Goal: Transaction & Acquisition: Purchase product/service

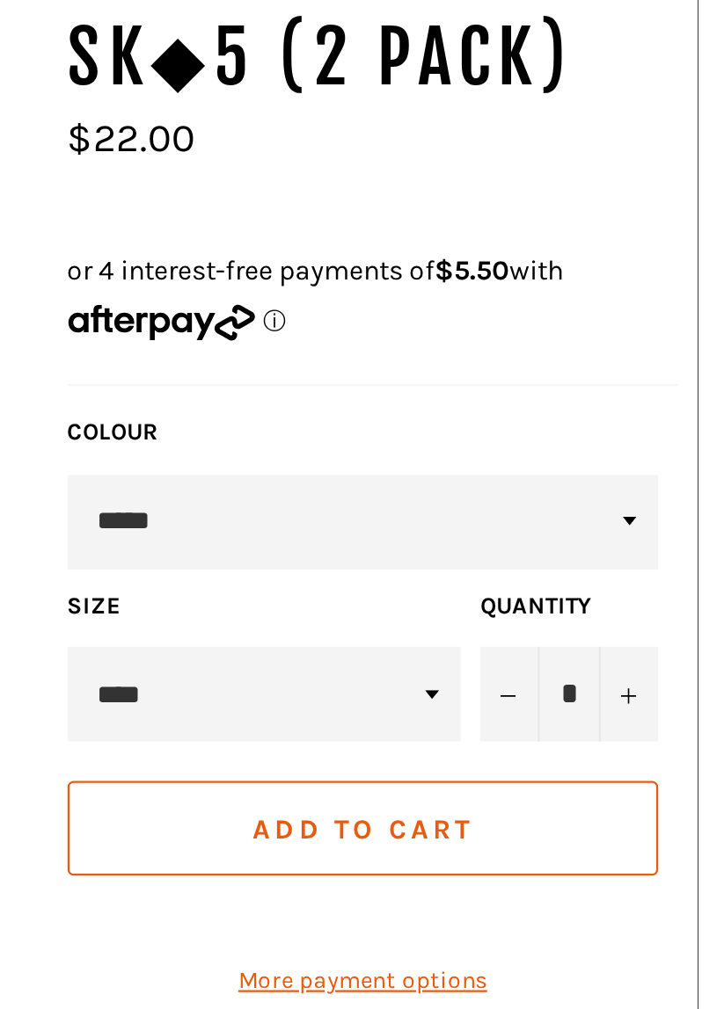
scroll to position [60, 0]
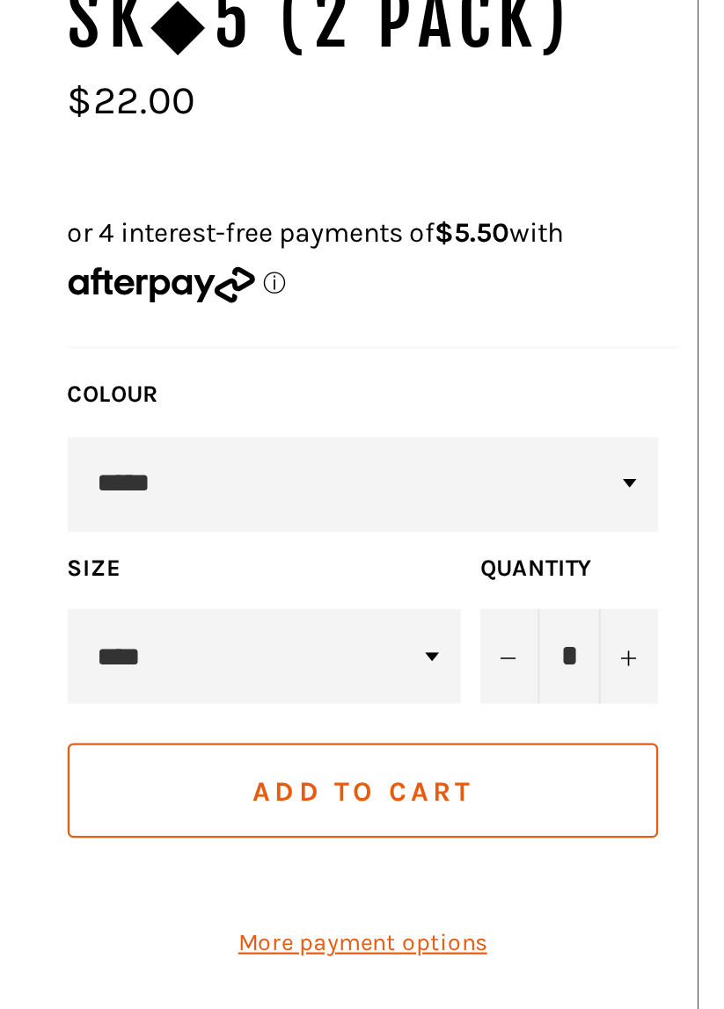
click at [608, 579] on form "**********" at bounding box center [575, 613] width 272 height 286
click at [608, 573] on select "****" at bounding box center [530, 594] width 175 height 42
click at [443, 573] on select "****" at bounding box center [530, 594] width 175 height 42
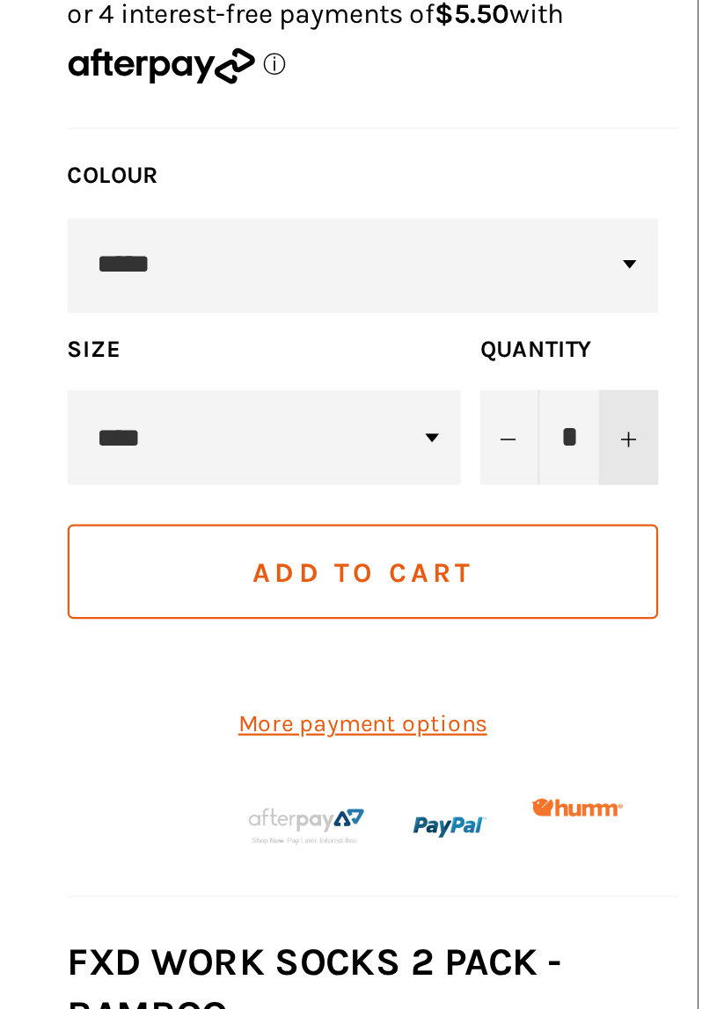
click at [698, 573] on button "+" at bounding box center [693, 594] width 26 height 42
type input "*"
click at [646, 633] on button "Add to Cart" at bounding box center [574, 654] width 263 height 42
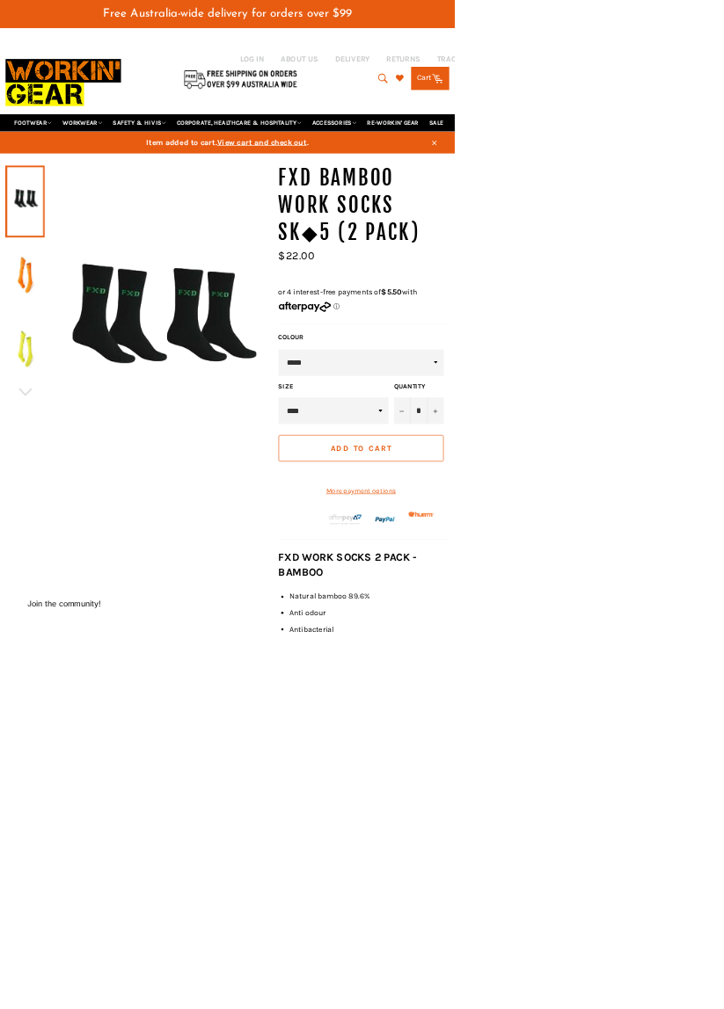
click at [695, 49] on div "Free Australia-wide delivery for orders over $99" at bounding box center [362, 38] width 724 height 43
click at [691, 119] on icon at bounding box center [697, 126] width 18 height 14
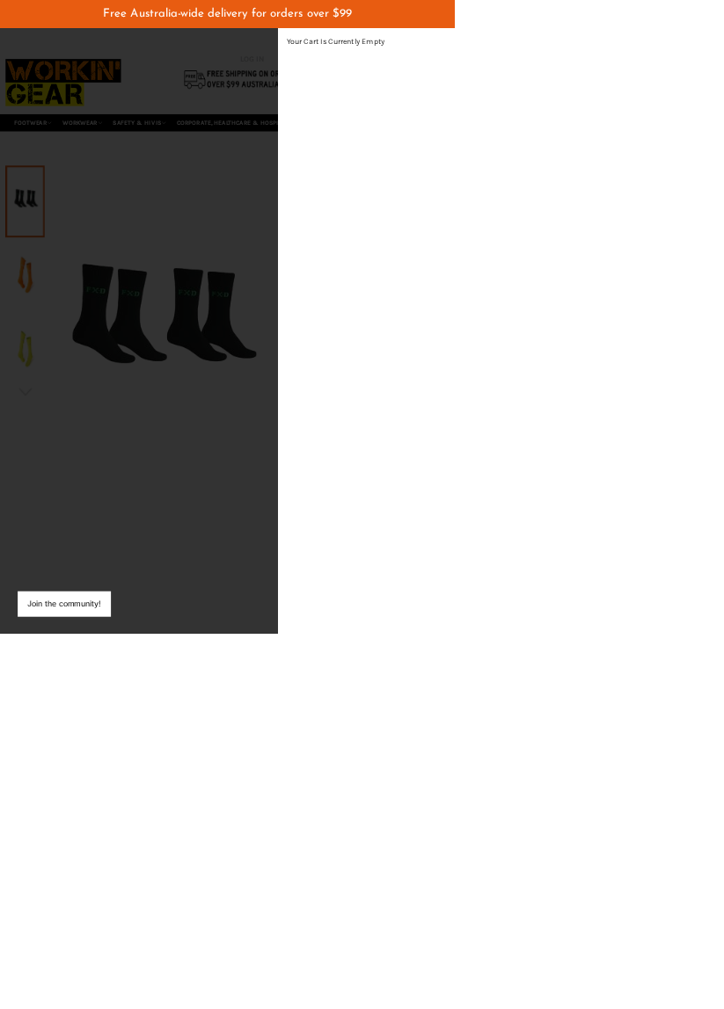
scroll to position [496, 29]
click at [341, 1009] on div "modal" at bounding box center [362, 504] width 724 height 1009
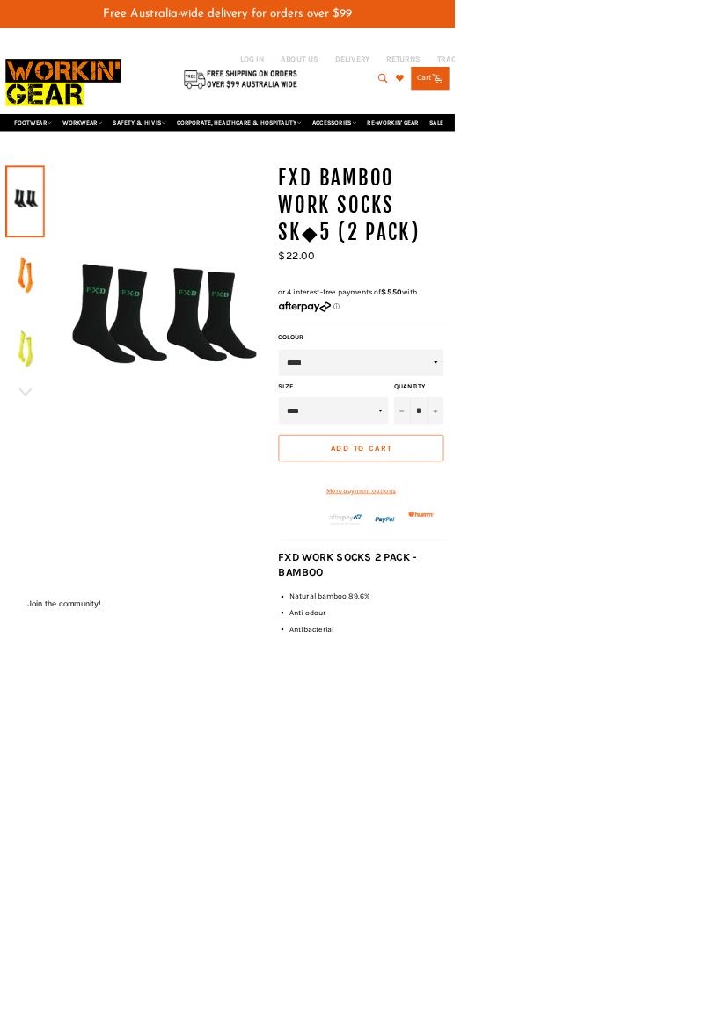
click at [695, 119] on icon at bounding box center [697, 126] width 18 height 14
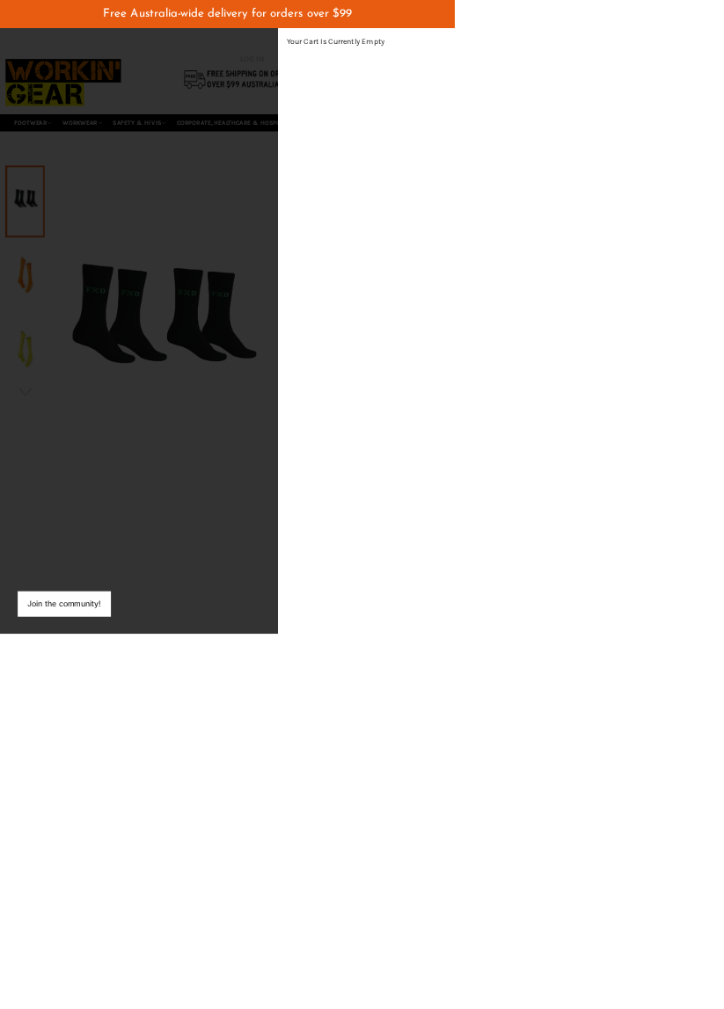
click at [723, 74] on div "Your Cart Is Currently Empty" at bounding box center [582, 526] width 281 height 966
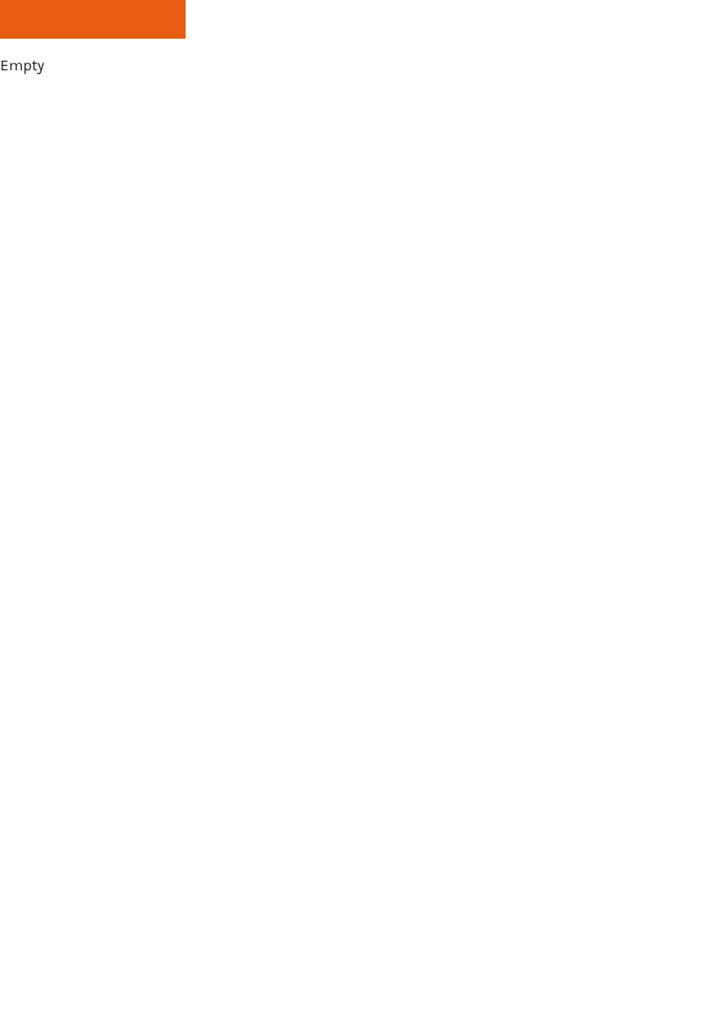
scroll to position [0, 0]
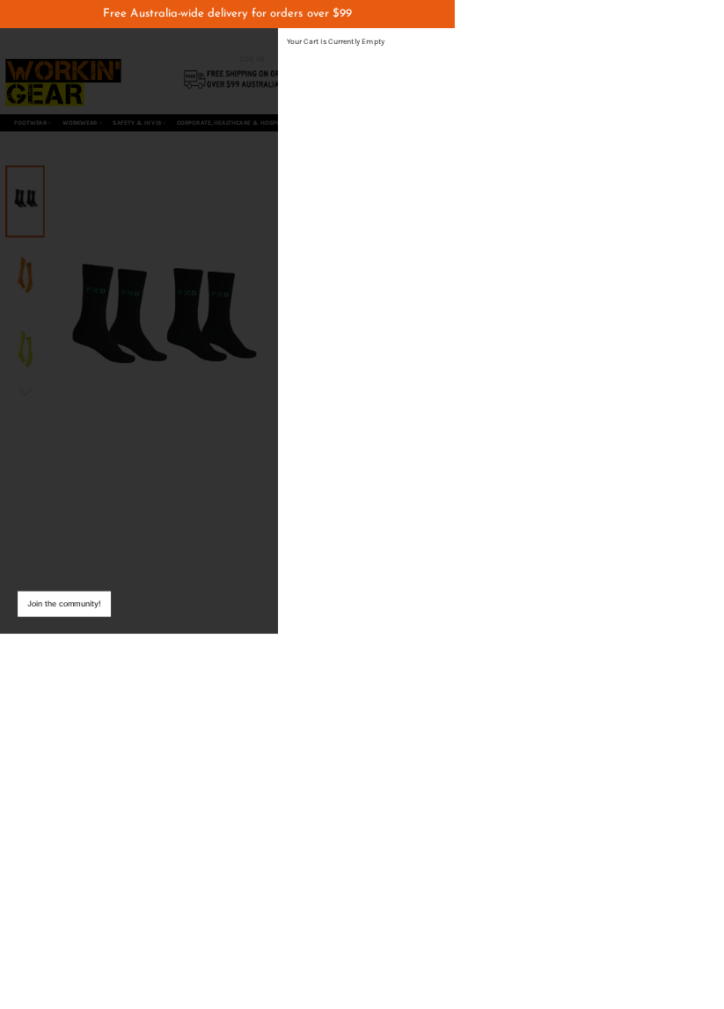
click at [457, 732] on div "modal" at bounding box center [362, 504] width 724 height 1009
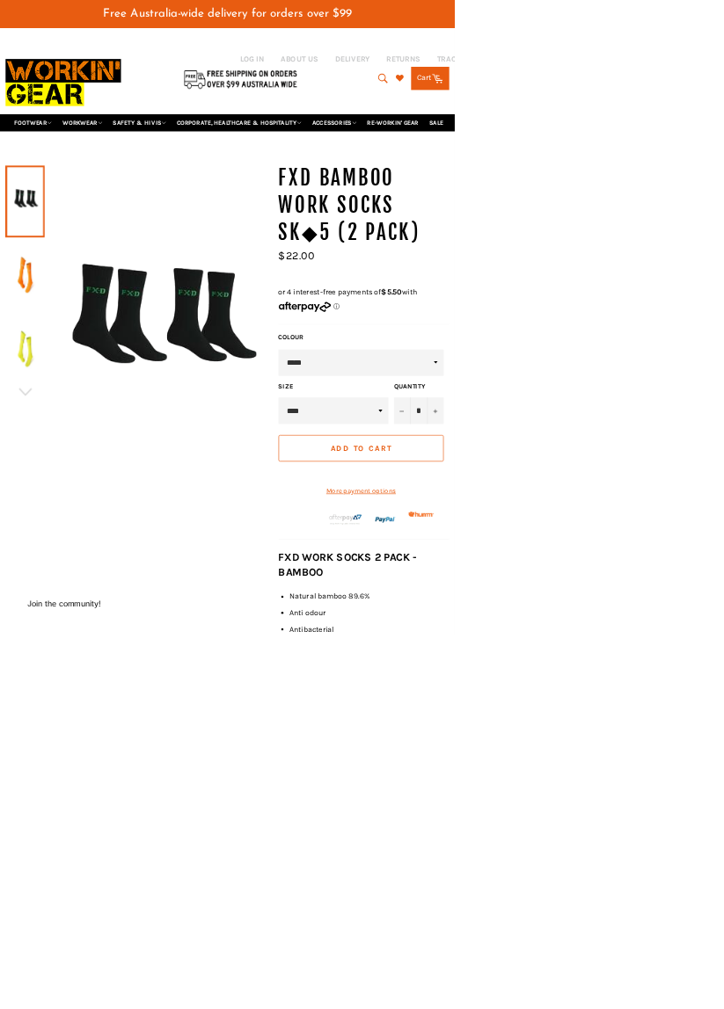
click at [613, 707] on span "Add to Cart" at bounding box center [575, 714] width 98 height 15
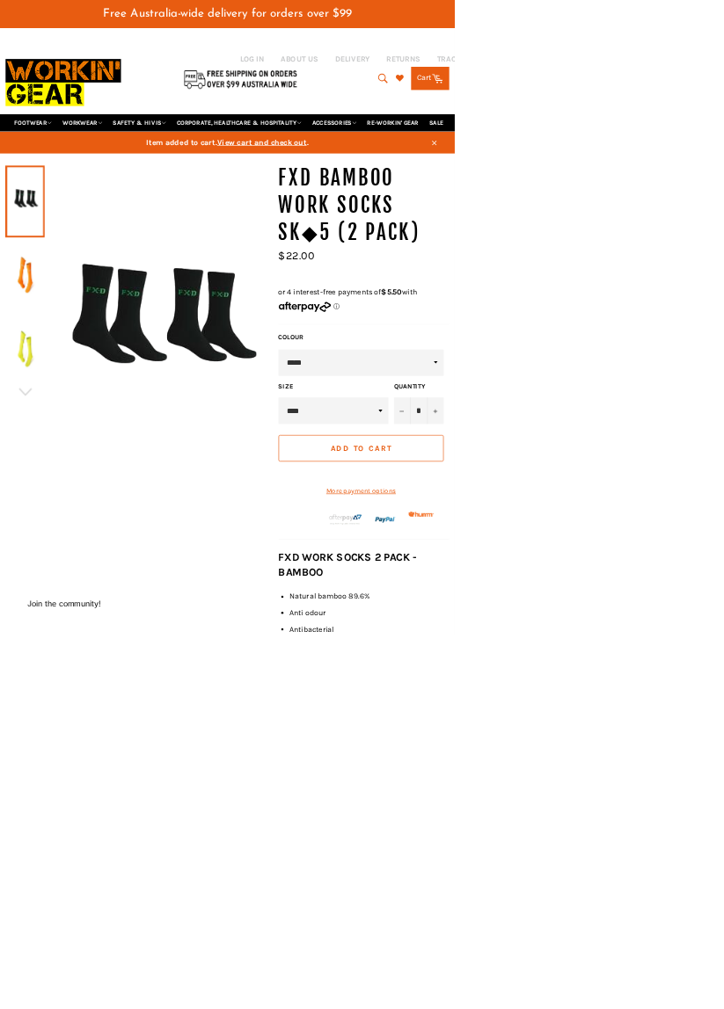
click at [695, 106] on link "Cart Cart 0 items" at bounding box center [684, 124] width 61 height 37
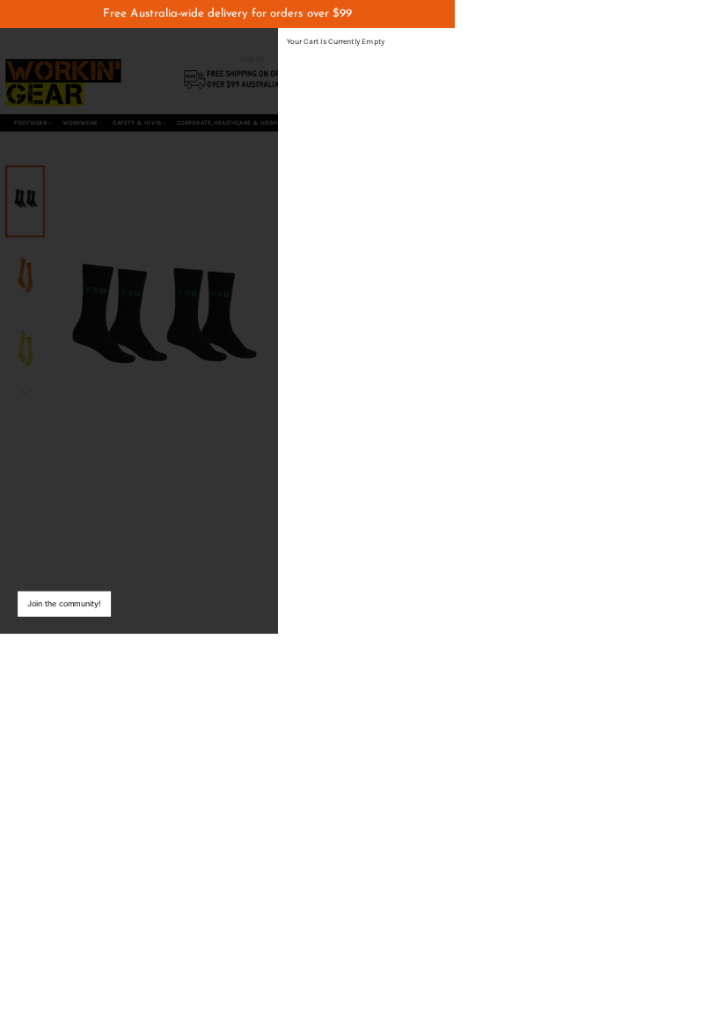
click at [510, 1001] on div "modal" at bounding box center [362, 504] width 724 height 1009
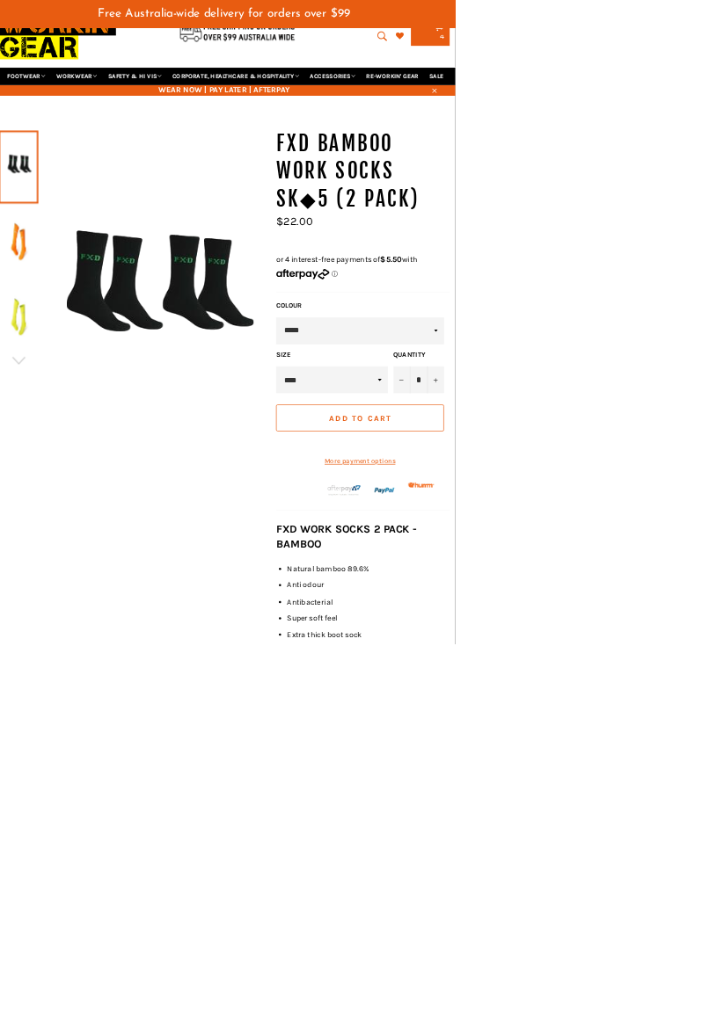
scroll to position [55, 0]
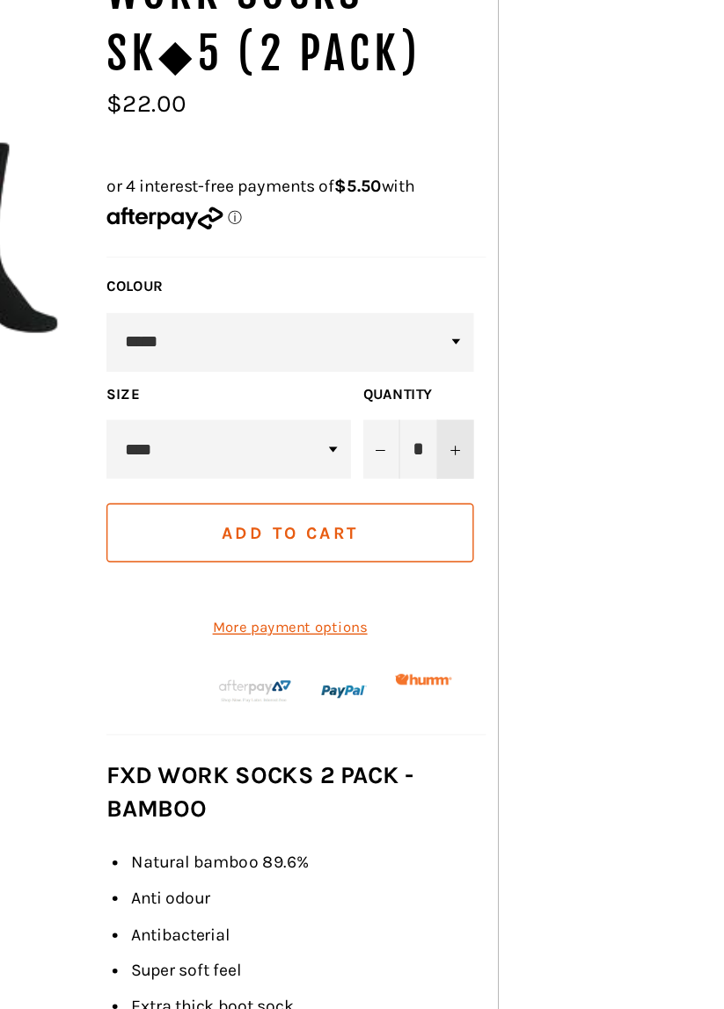
click at [698, 579] on button "+" at bounding box center [693, 600] width 26 height 42
type input "*"
click at [659, 638] on button "Add to Cart" at bounding box center [574, 659] width 263 height 42
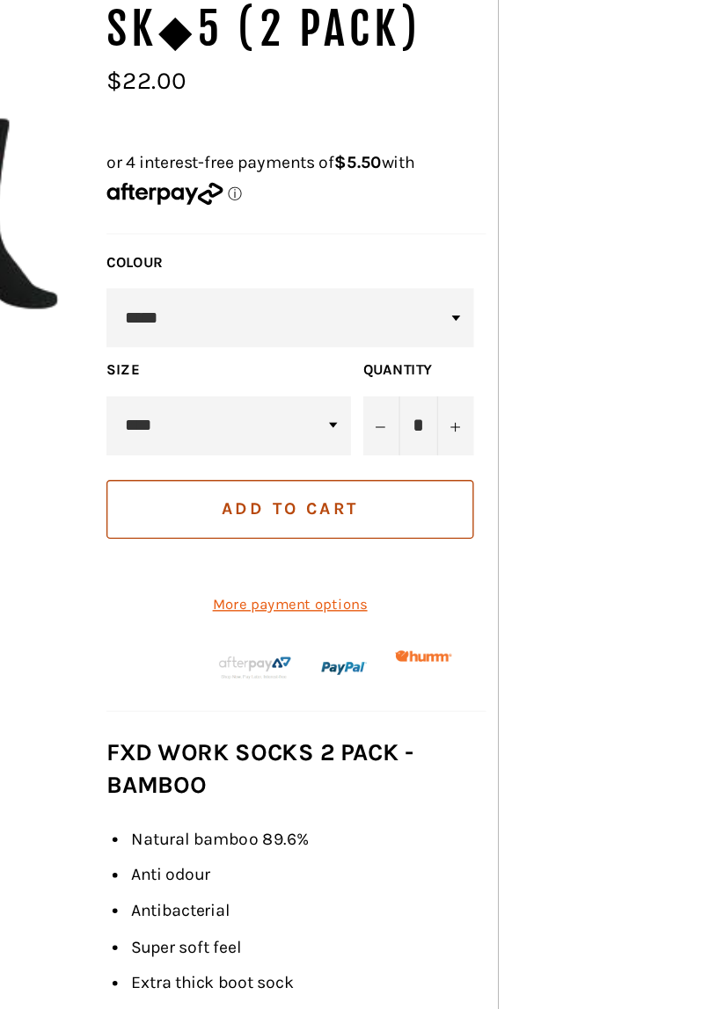
scroll to position [0, 0]
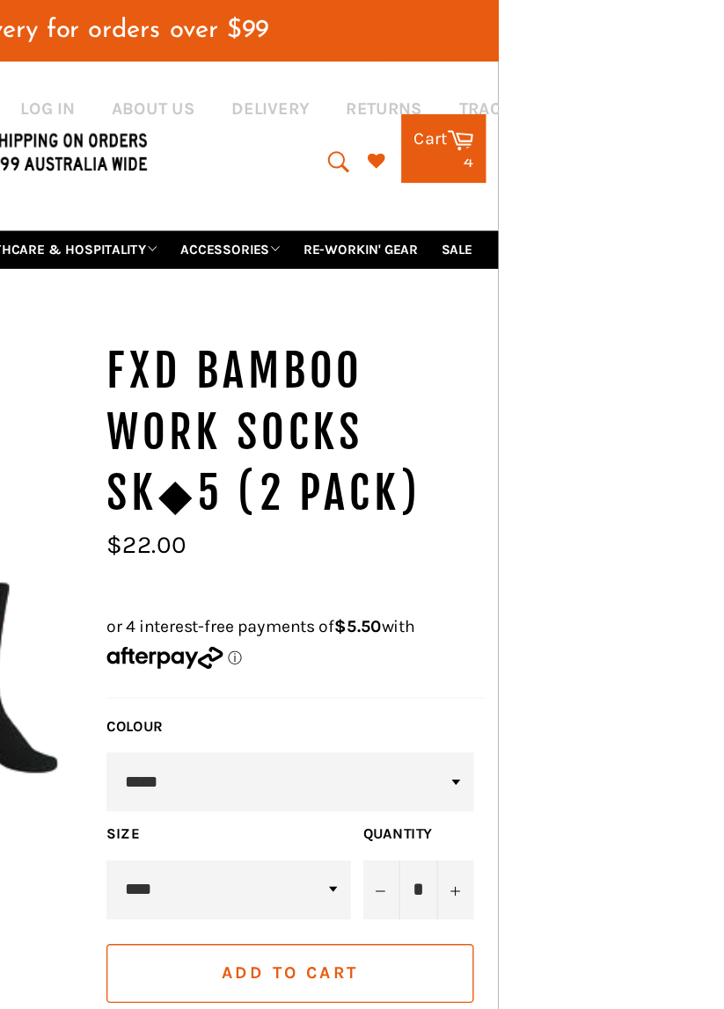
click at [690, 90] on icon at bounding box center [696, 99] width 19 height 19
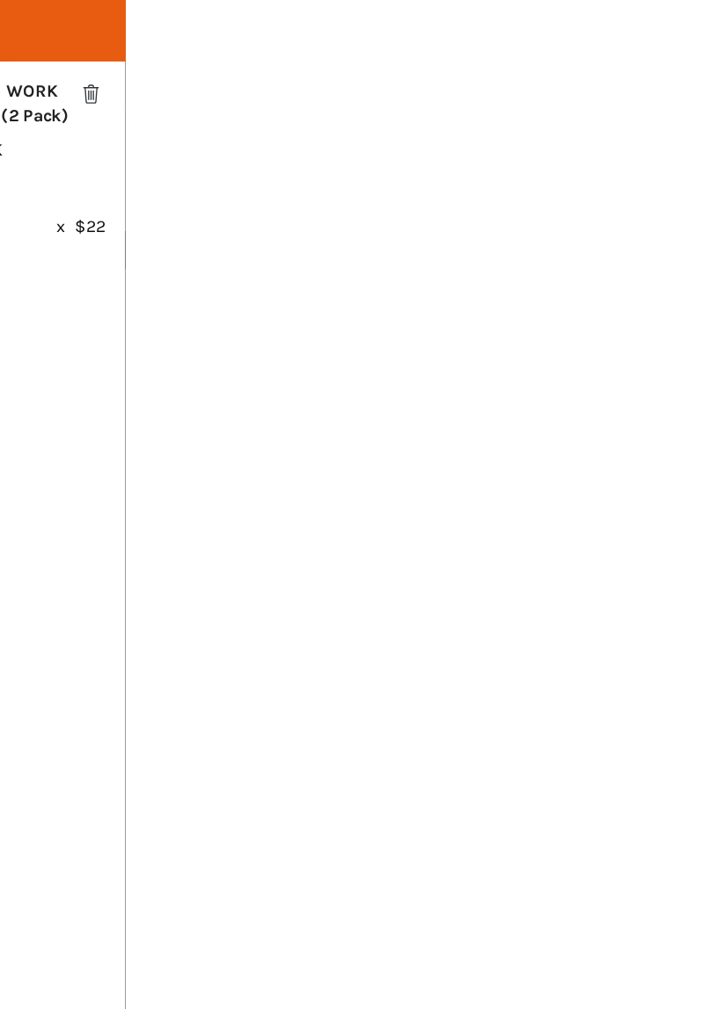
click at [710, 90] on div "FXD BAMBOO WORK SOCKS SK◆5 (2 Pack)" at bounding box center [632, 74] width 155 height 35
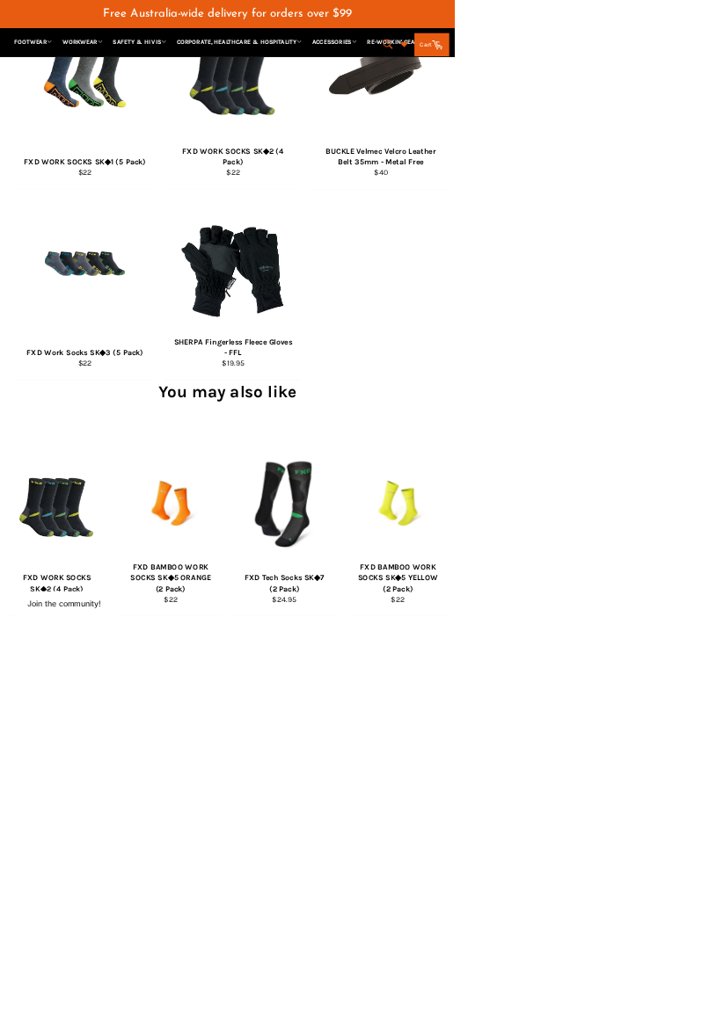
scroll to position [1372, 0]
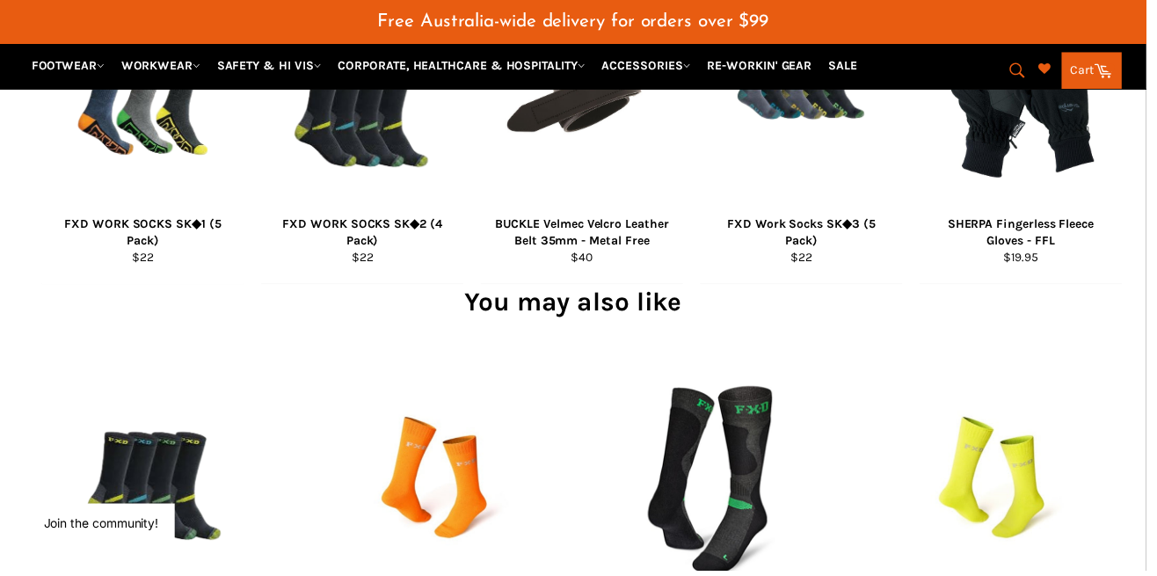
click at [723, 74] on link "Cart Cart" at bounding box center [1102, 71] width 61 height 37
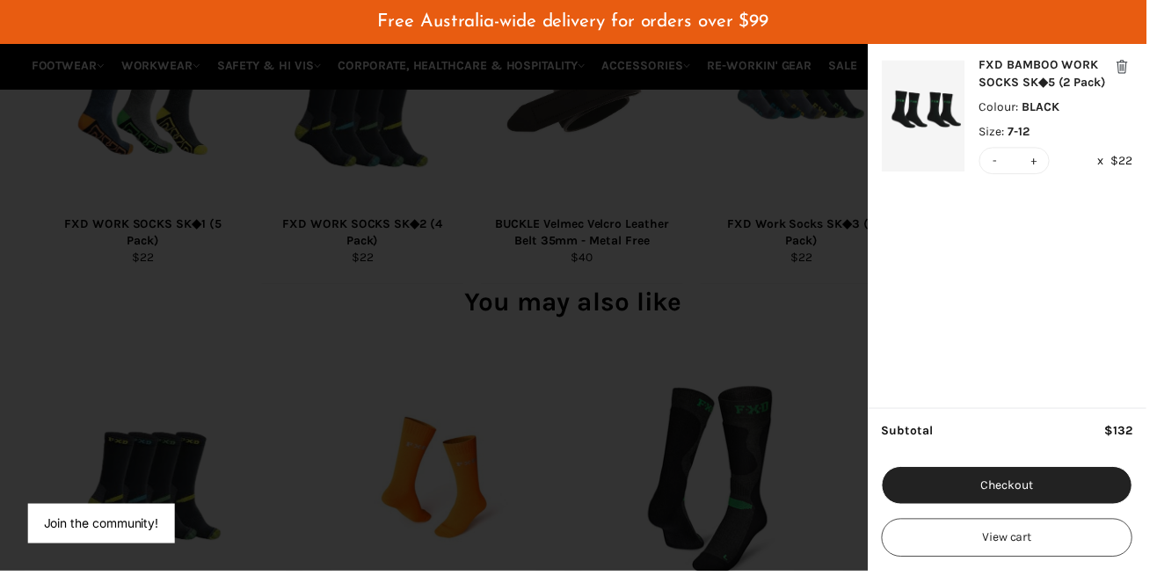
click at [723, 496] on button "Checkout" at bounding box center [1016, 489] width 253 height 39
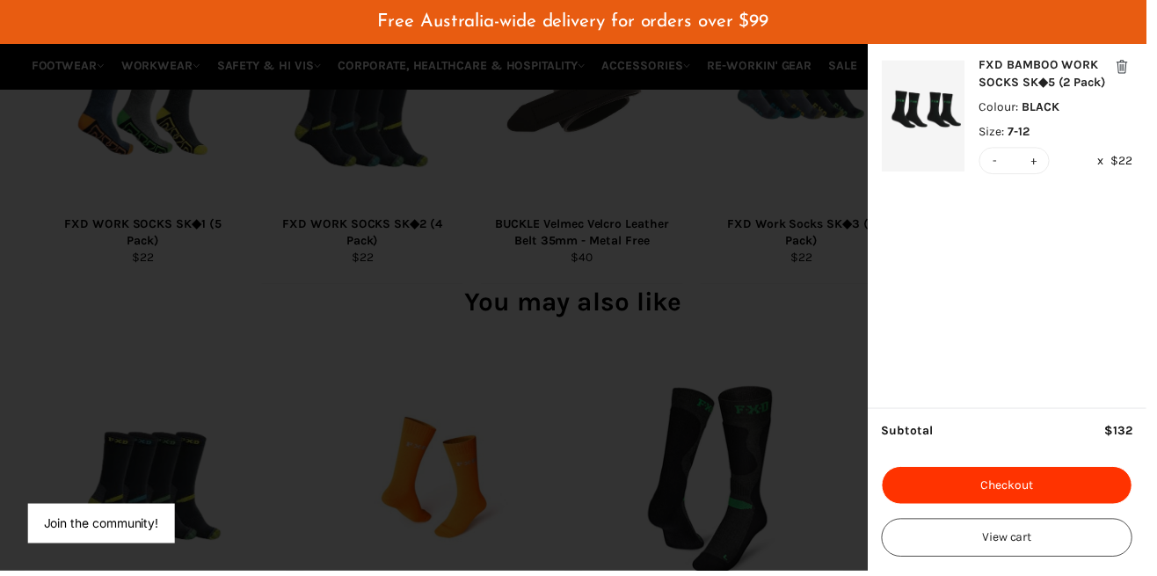
click at [723, 271] on div "modal" at bounding box center [578, 288] width 1157 height 576
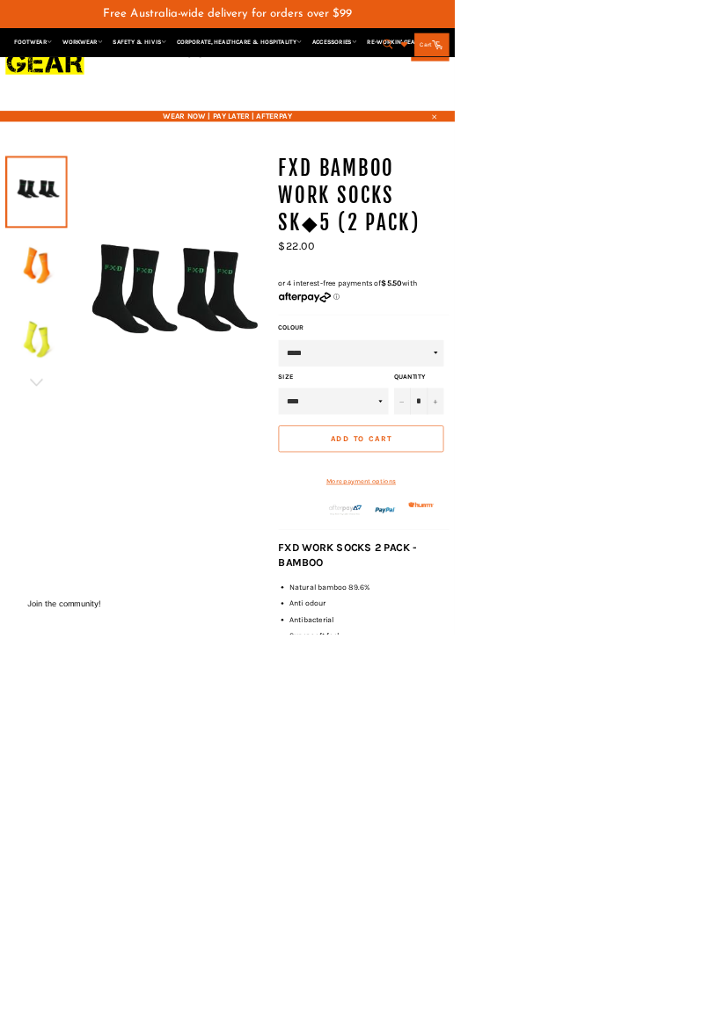
scroll to position [0, 0]
